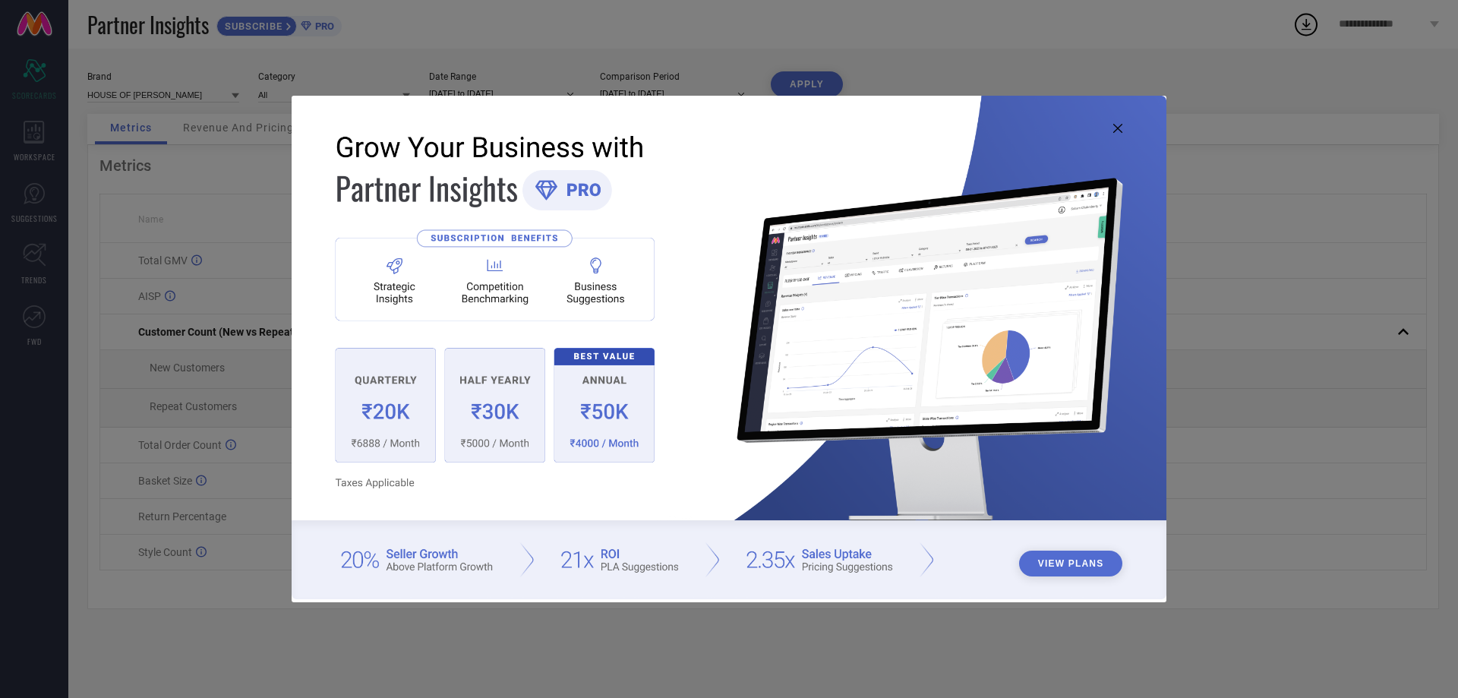
click at [1119, 128] on icon at bounding box center [1117, 128] width 9 height 9
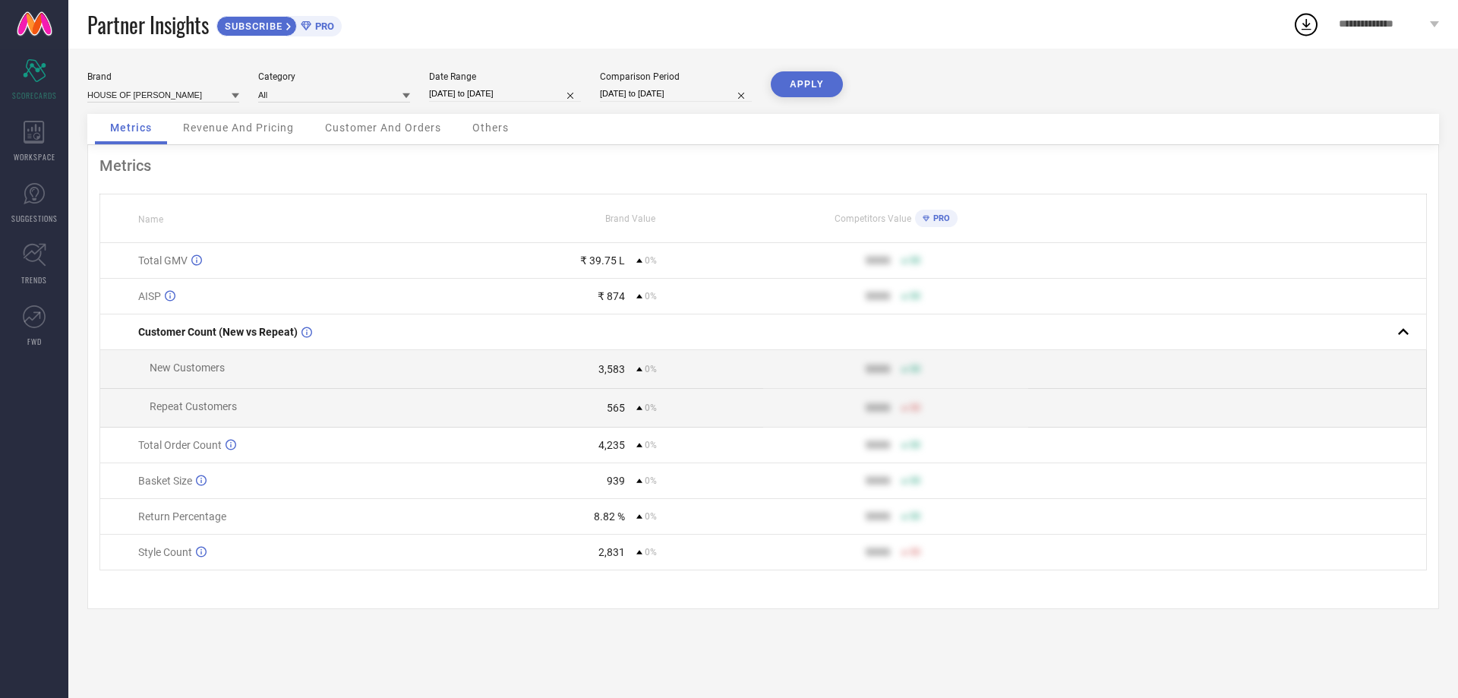
click at [467, 94] on input "[DATE] to [DATE]" at bounding box center [505, 94] width 152 height 16
select select "8"
select select "2025"
select select "9"
select select "2025"
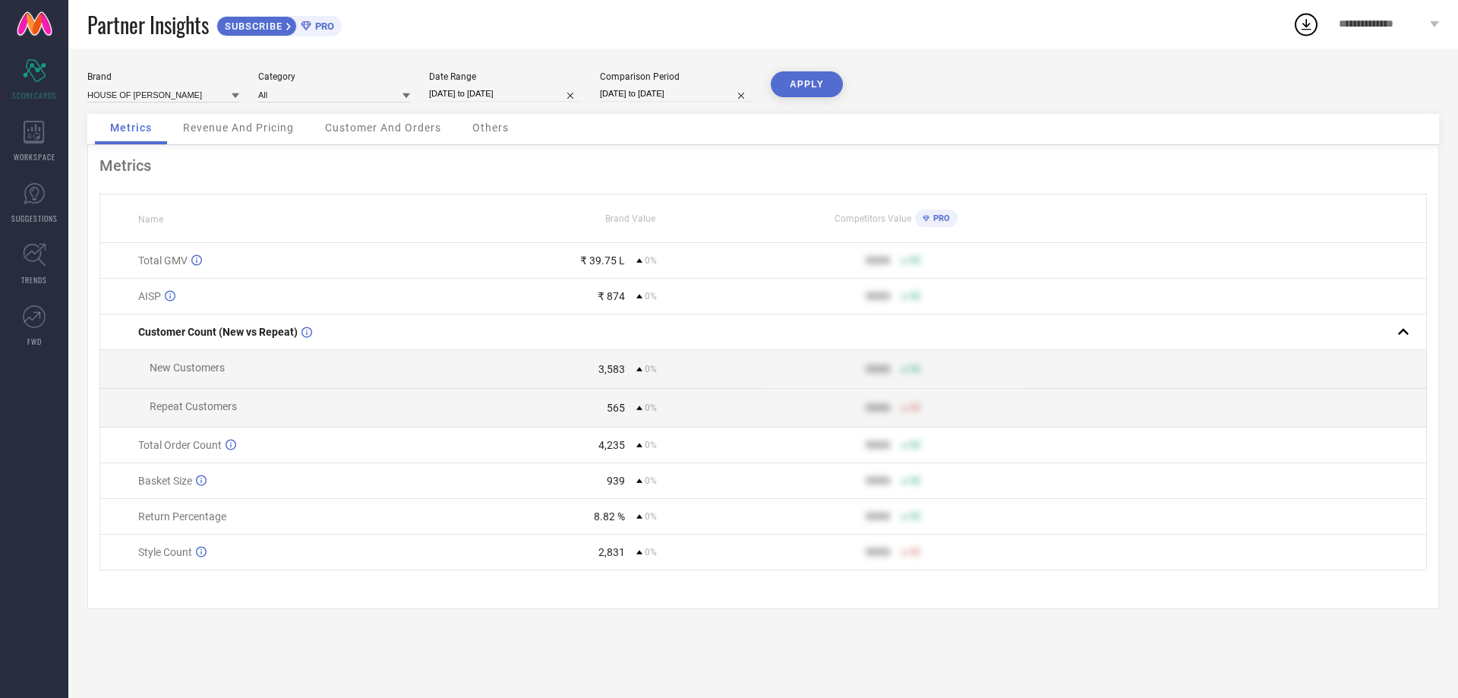
click at [1018, 80] on div "Brand HOUSE OF [PERSON_NAME] Category All Date Range [DATE] to [DATE] Compariso…" at bounding box center [763, 92] width 1352 height 43
click at [482, 92] on input "[DATE] to [DATE]" at bounding box center [505, 94] width 152 height 16
select select "8"
select select "2025"
select select "9"
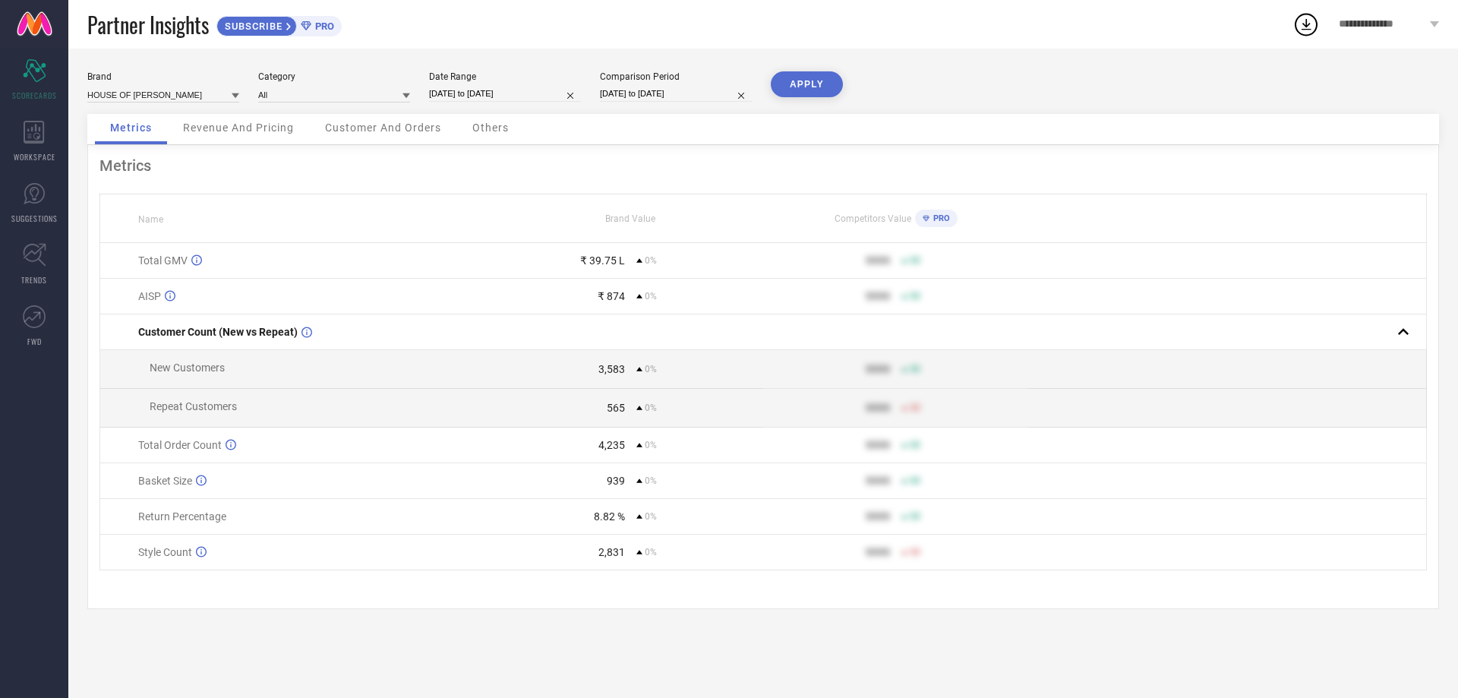
select select "2025"
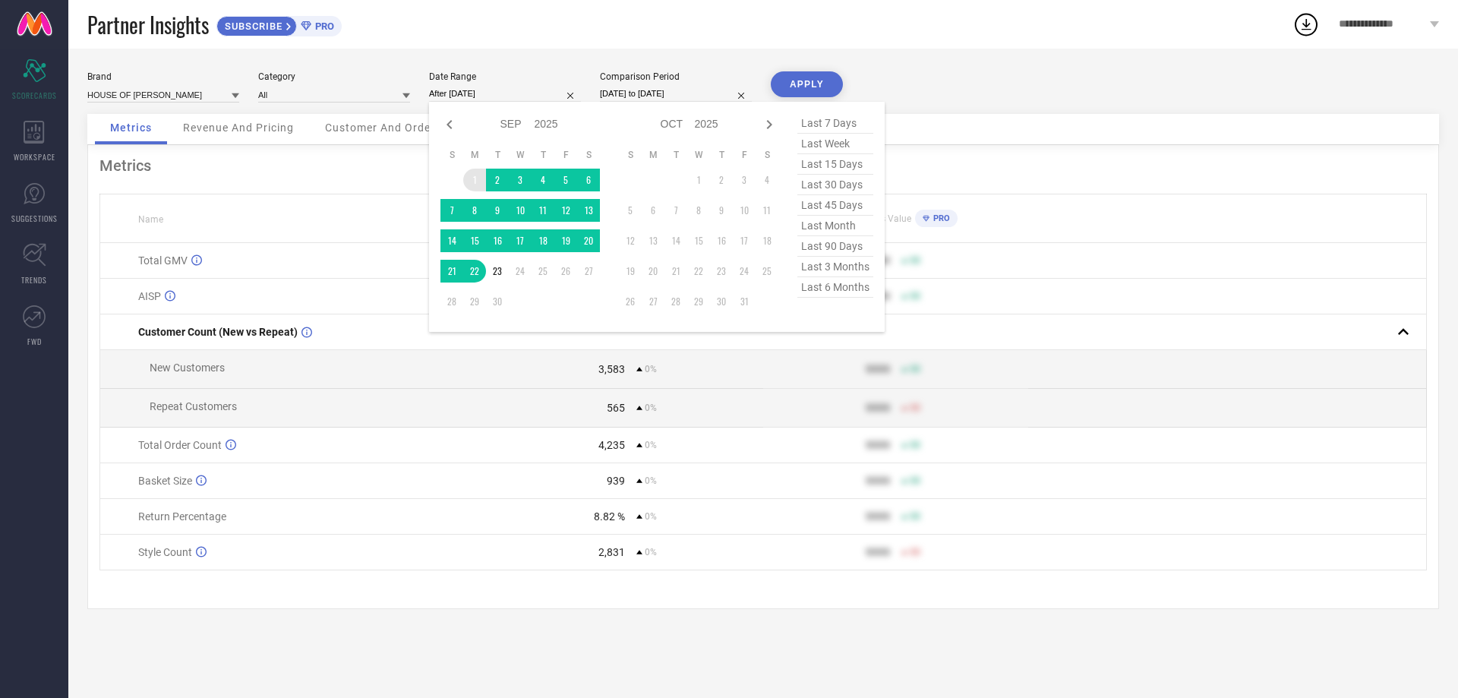
click at [478, 178] on td "1" at bounding box center [474, 180] width 23 height 23
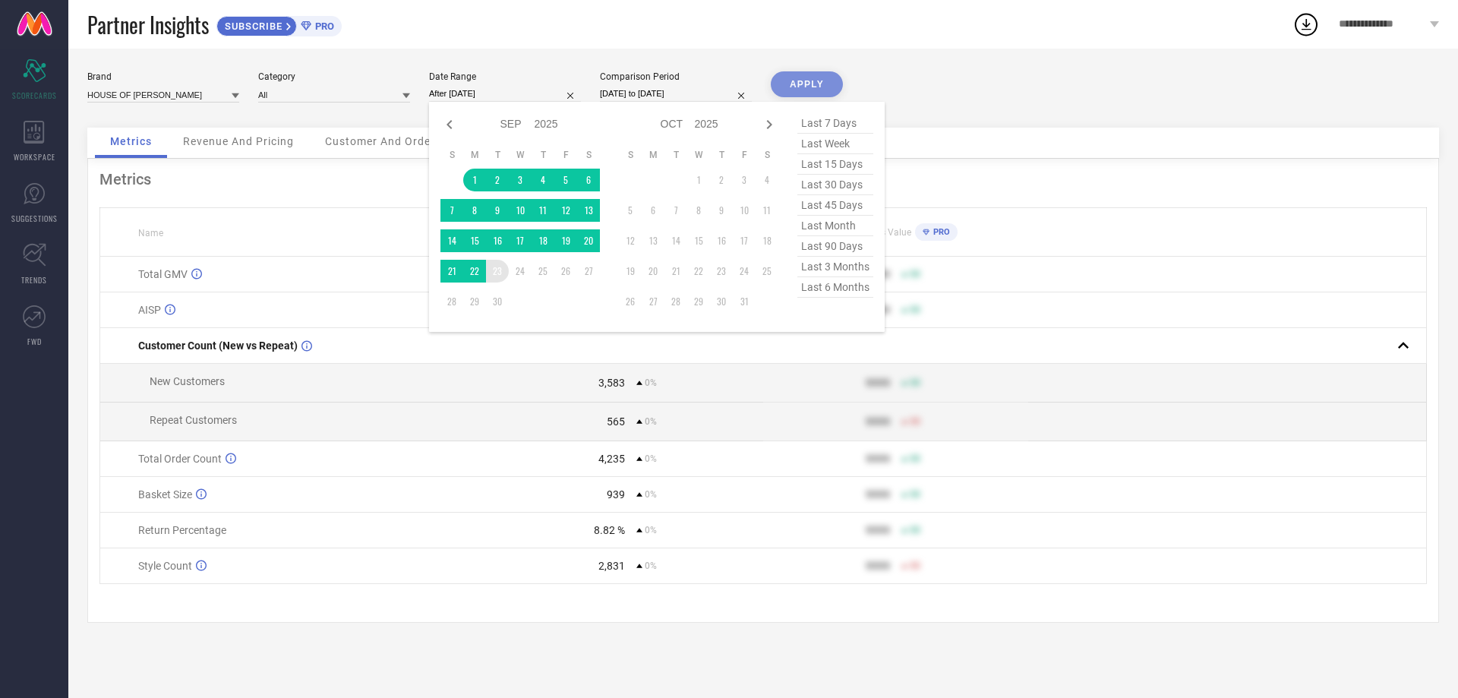
type input "[DATE] to [DATE]"
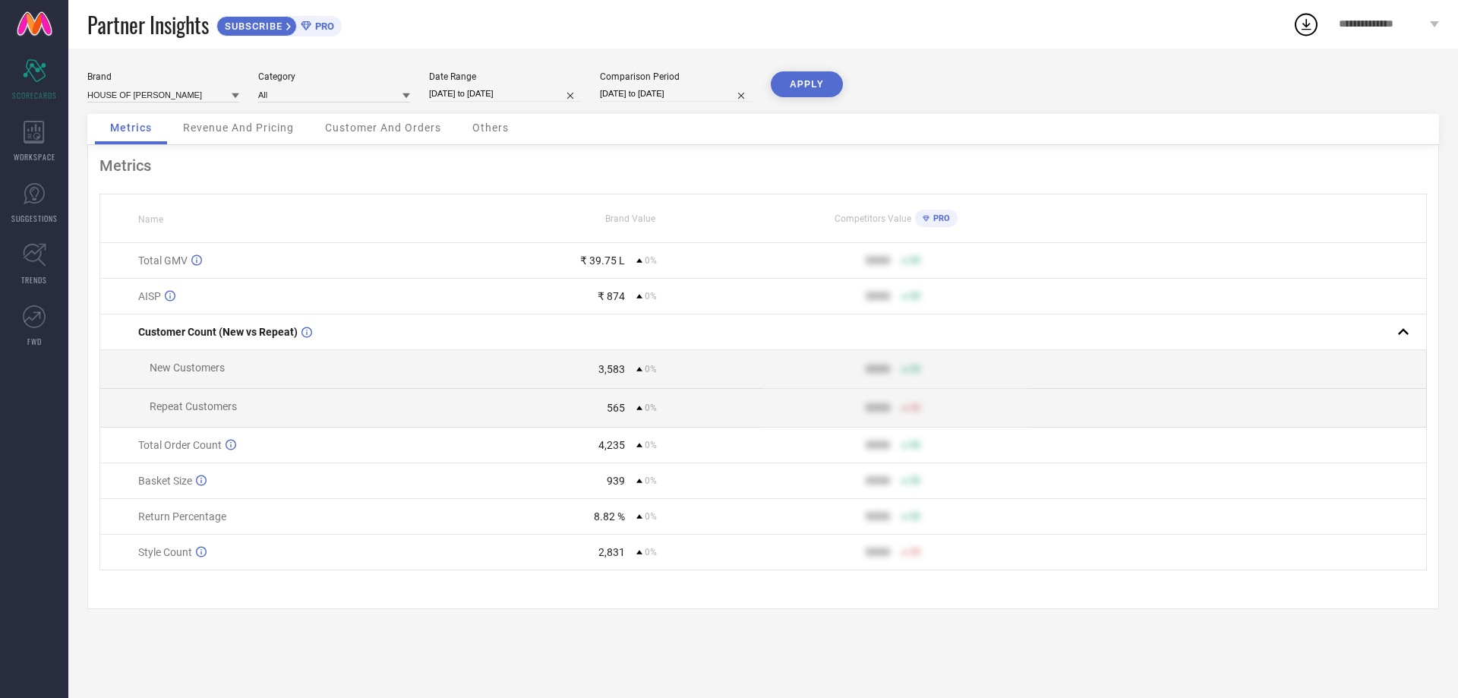
select select "8"
select select "2025"
select select "9"
select select "2025"
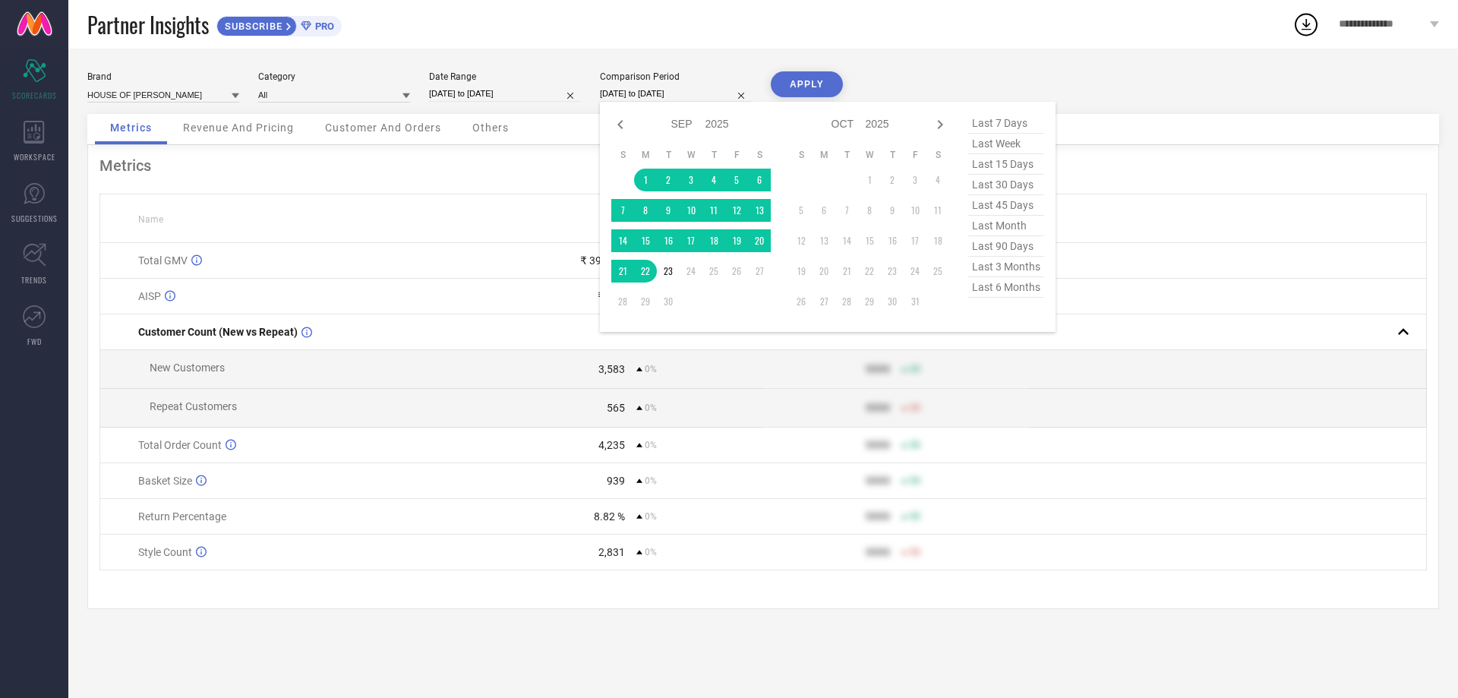
click at [671, 92] on input "[DATE] to [DATE]" at bounding box center [676, 94] width 152 height 16
click at [648, 177] on td "1" at bounding box center [645, 180] width 23 height 23
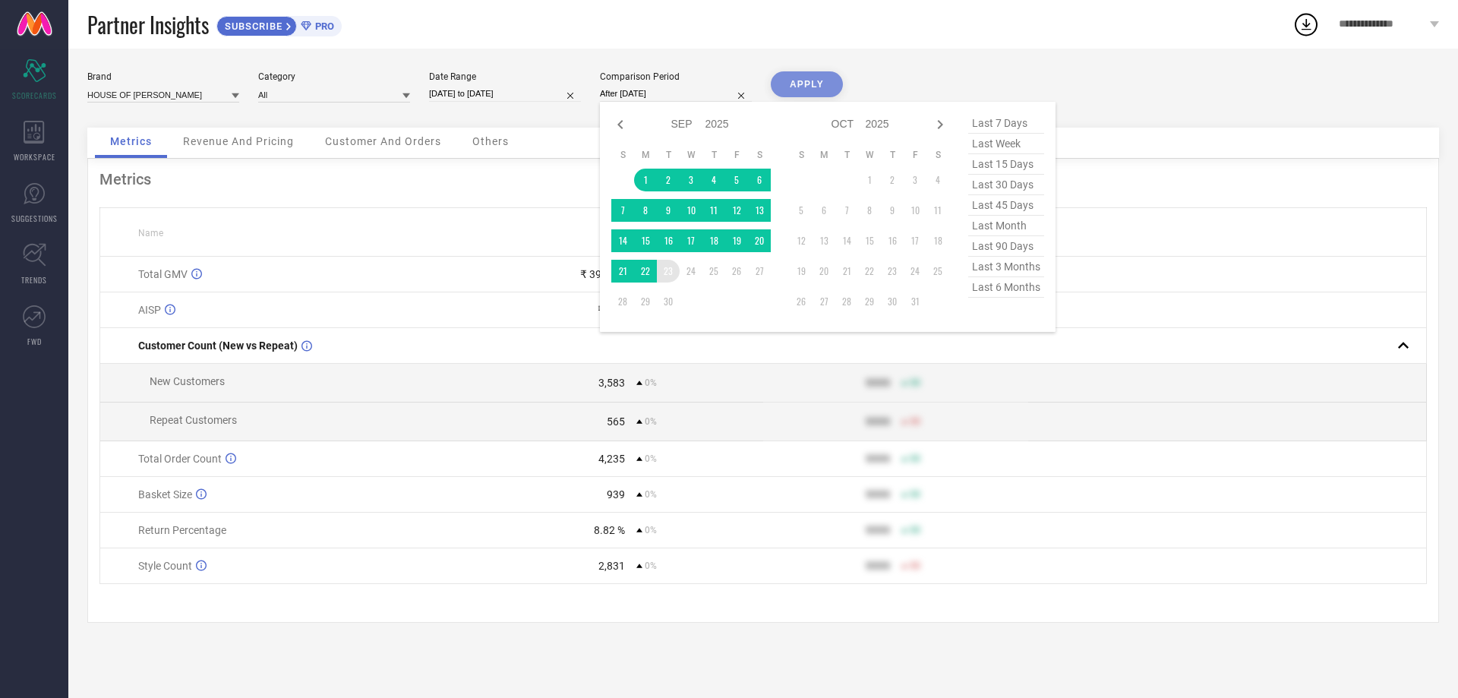
type input "[DATE] to [DATE]"
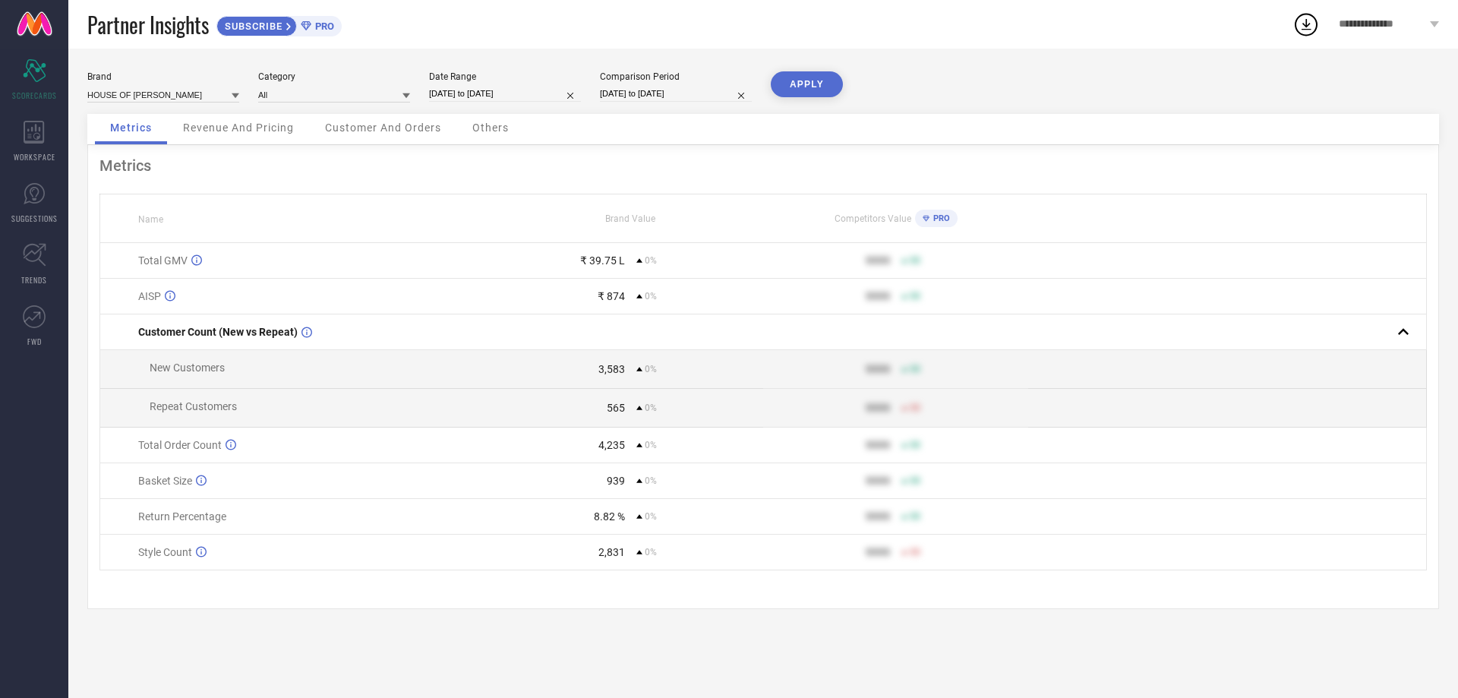
click at [813, 87] on button "APPLY" at bounding box center [807, 84] width 72 height 26
